Goal: Task Accomplishment & Management: Use online tool/utility

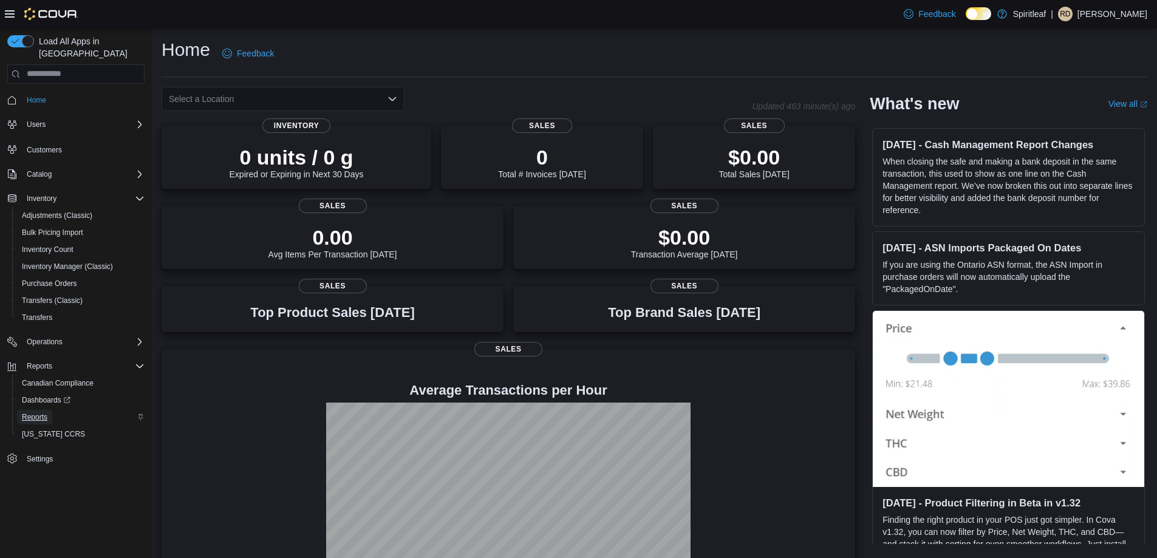
click at [37, 412] on span "Reports" at bounding box center [35, 417] width 26 height 10
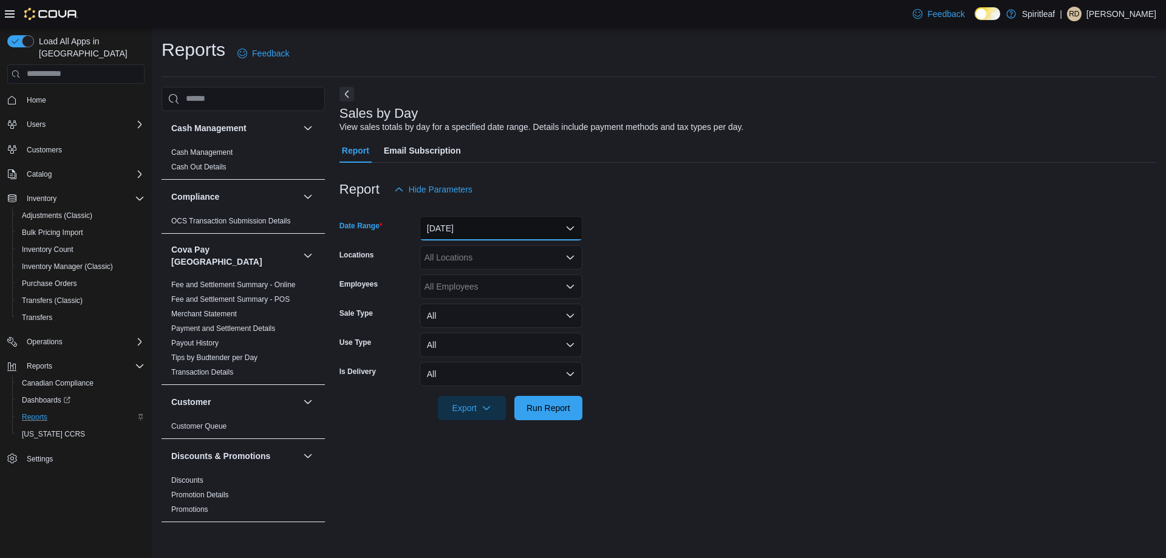
click at [476, 228] on button "[DATE]" at bounding box center [501, 228] width 163 height 24
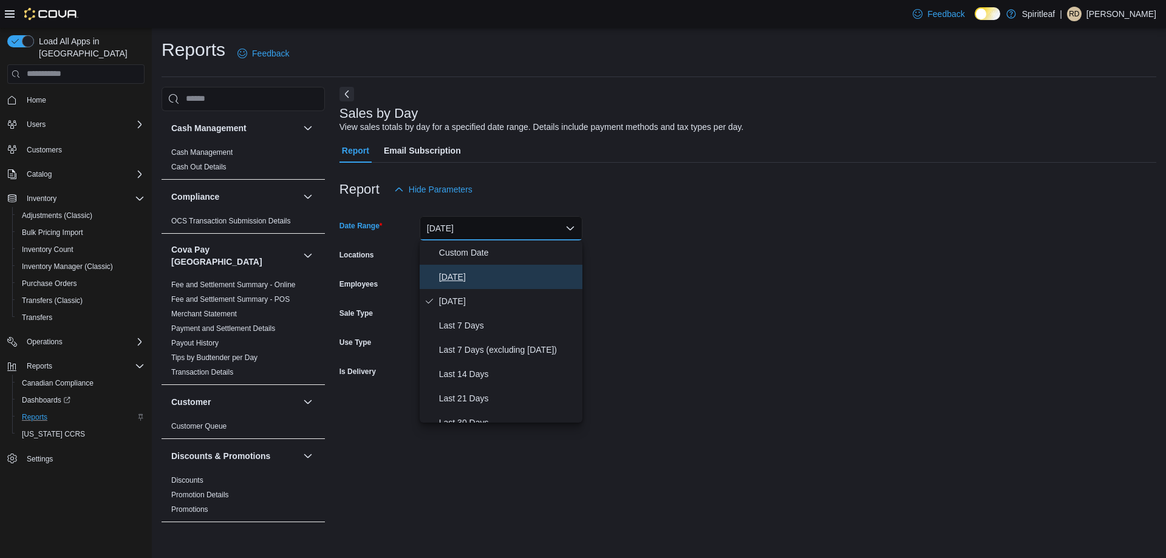
click at [445, 273] on span "[DATE]" at bounding box center [508, 277] width 139 height 15
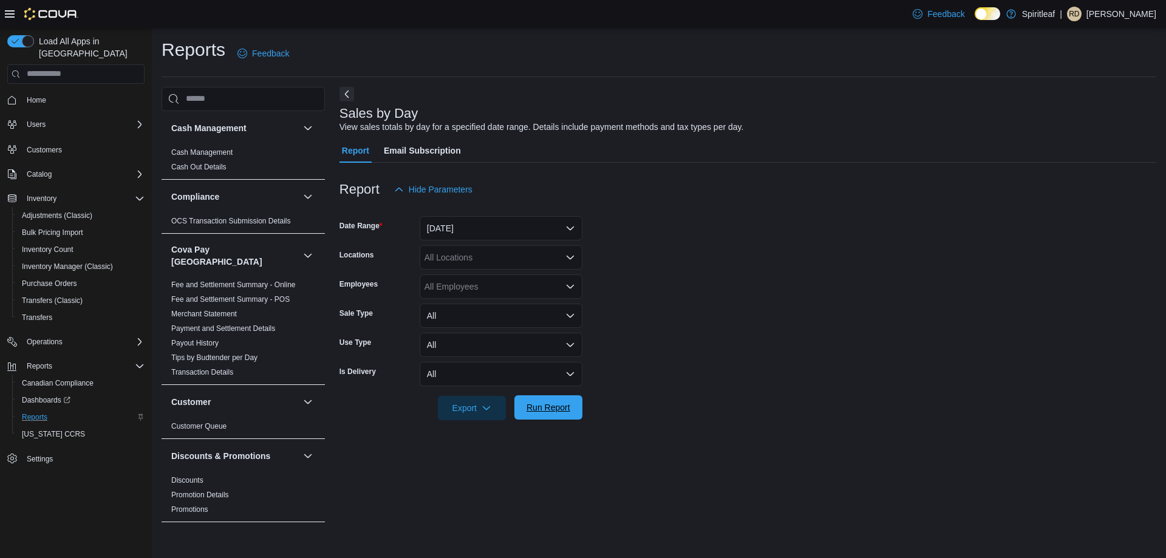
click at [555, 404] on span "Run Report" at bounding box center [549, 408] width 44 height 12
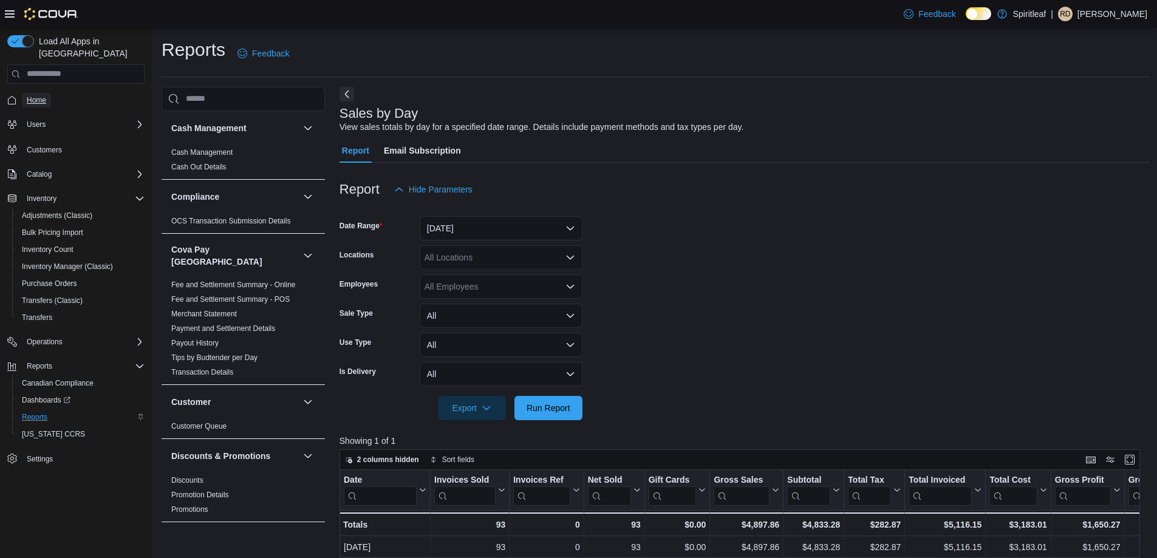
click at [39, 95] on span "Home" at bounding box center [36, 100] width 19 height 10
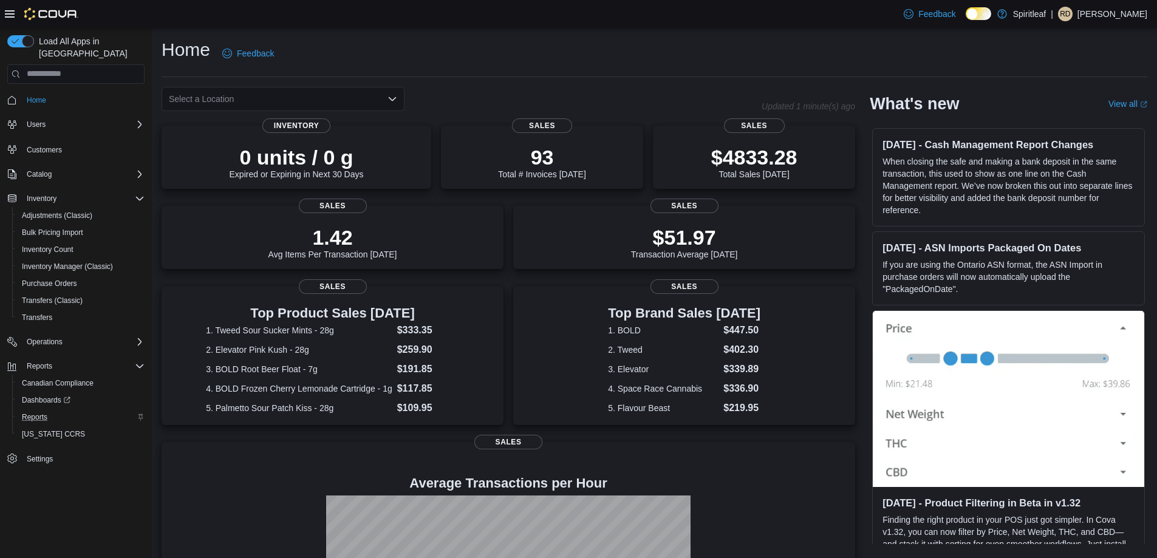
click at [272, 100] on div "Select a Location" at bounding box center [283, 99] width 243 height 24
type input "***"
click at [289, 118] on span "401 - St. Vital ([GEOGRAPHIC_DATA])" at bounding box center [295, 120] width 148 height 12
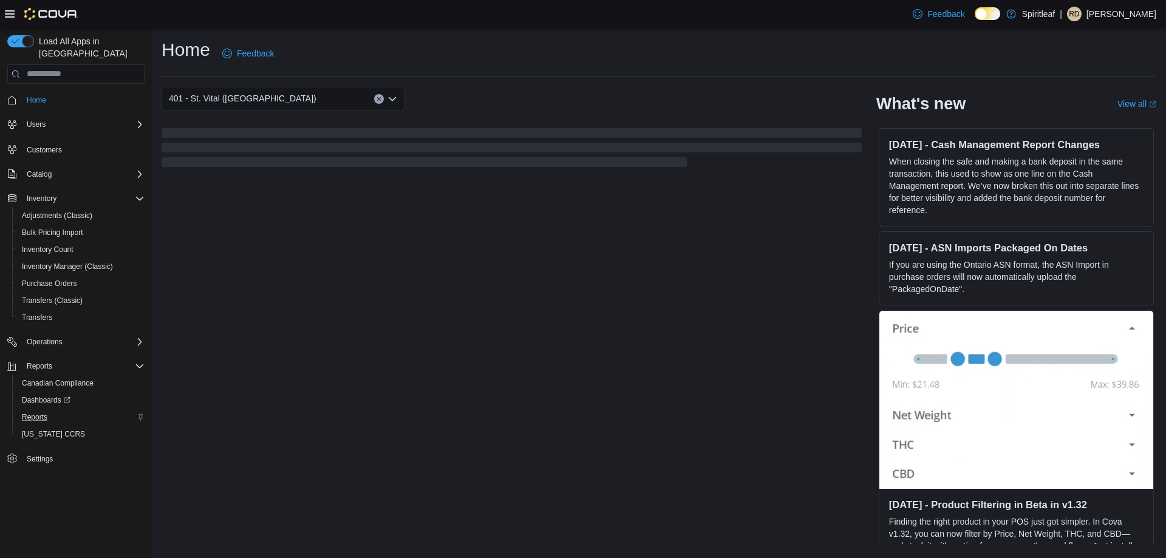
click at [463, 58] on div "Home Feedback" at bounding box center [659, 54] width 995 height 32
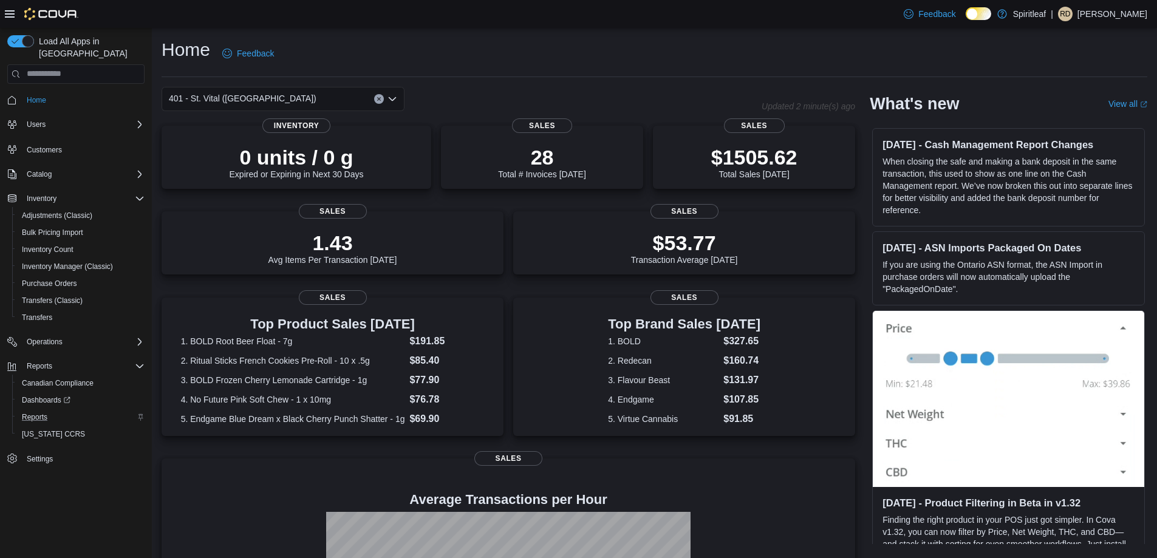
click at [379, 101] on button "Clear input" at bounding box center [379, 99] width 10 height 10
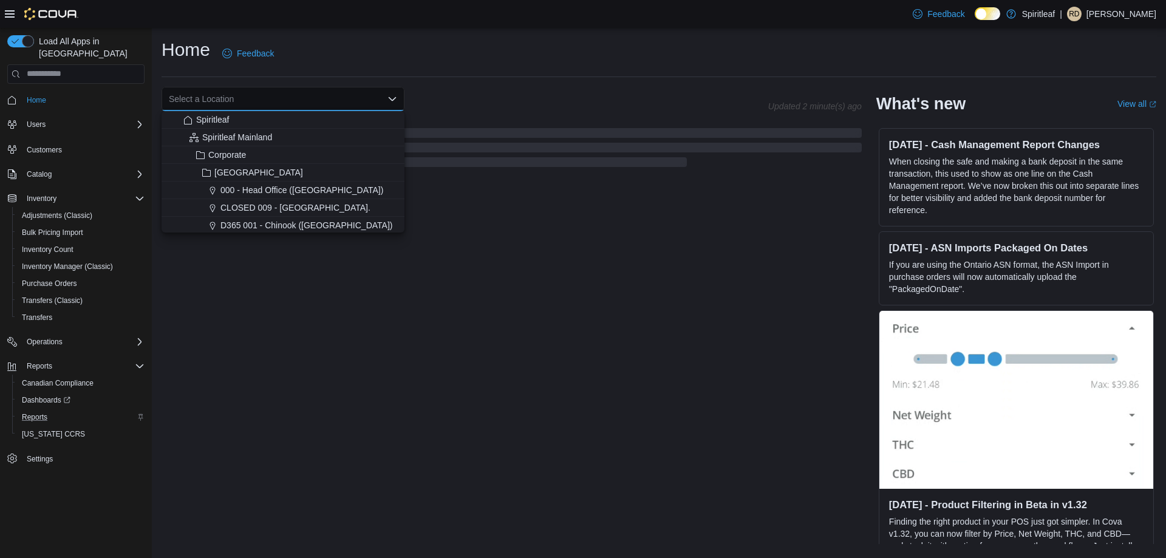
click at [454, 63] on div "Home Feedback" at bounding box center [659, 54] width 995 height 32
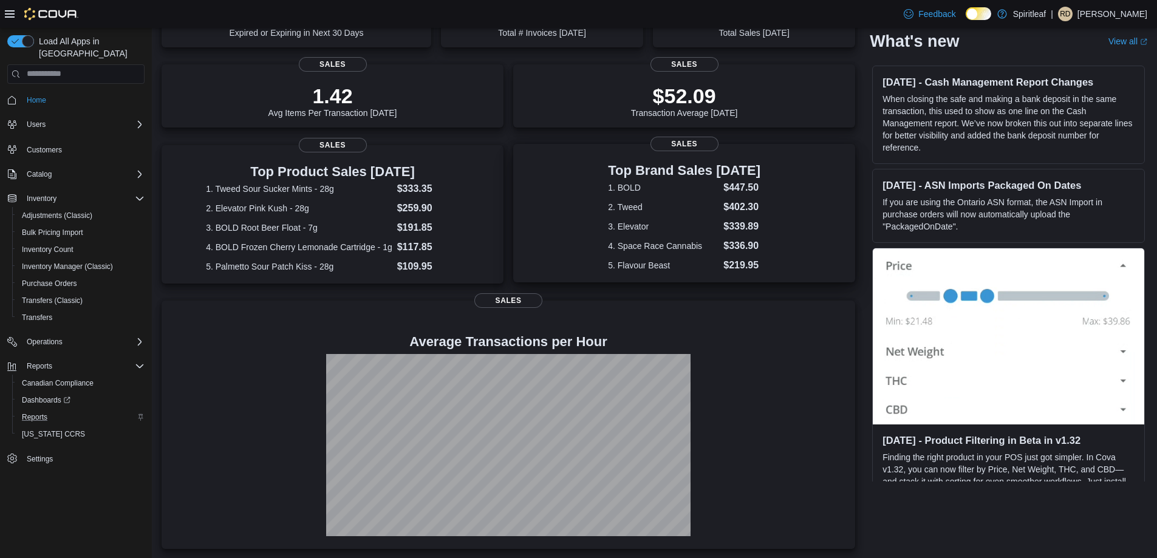
scroll to position [142, 0]
